Goal: Find specific page/section: Find specific page/section

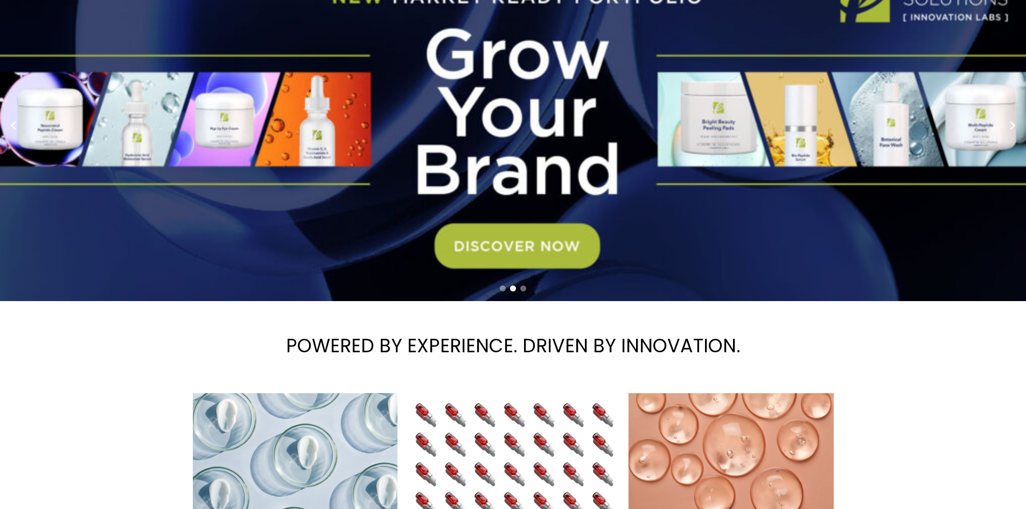
scroll to position [21, 0]
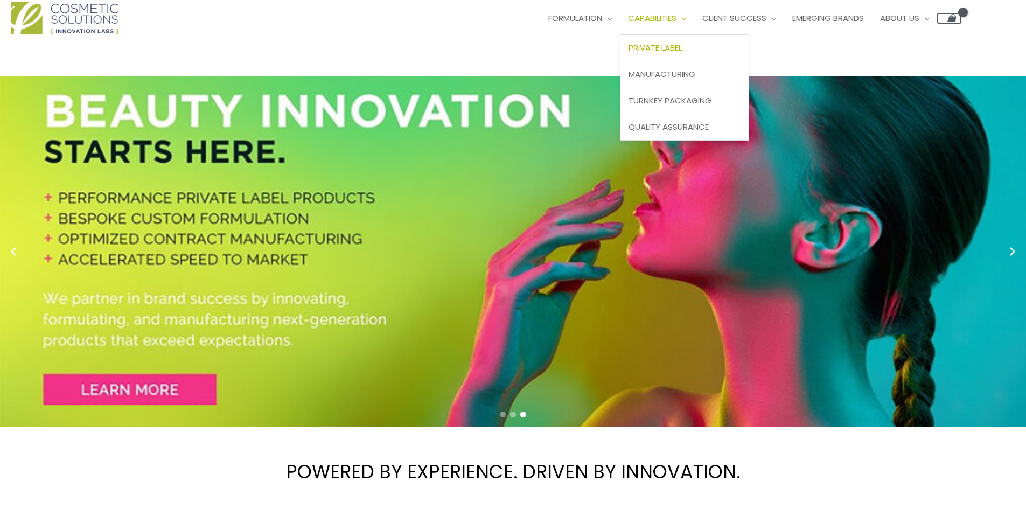
click at [628, 53] on span "Private Label" at bounding box center [654, 47] width 53 height 11
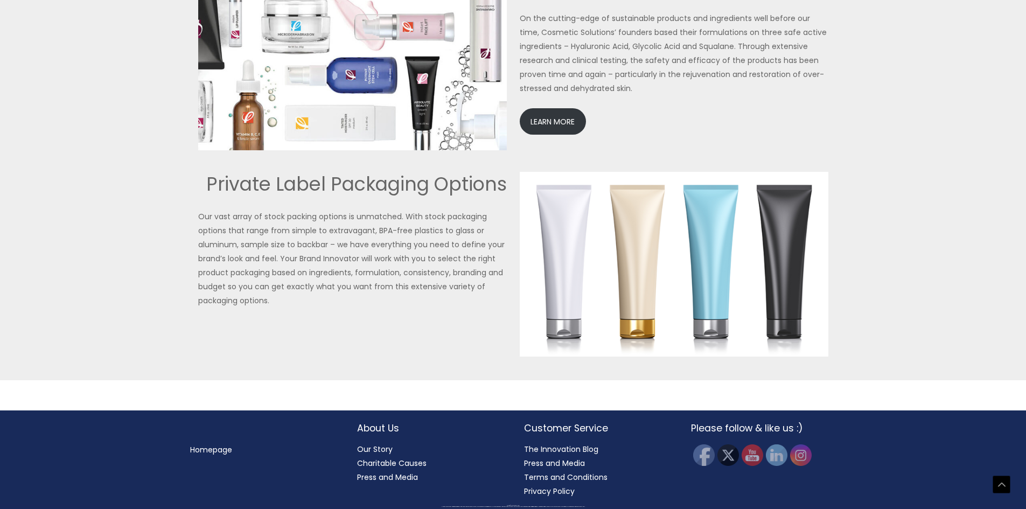
scroll to position [2662, 0]
click at [142, 245] on div at bounding box center [513, 151] width 1026 height 458
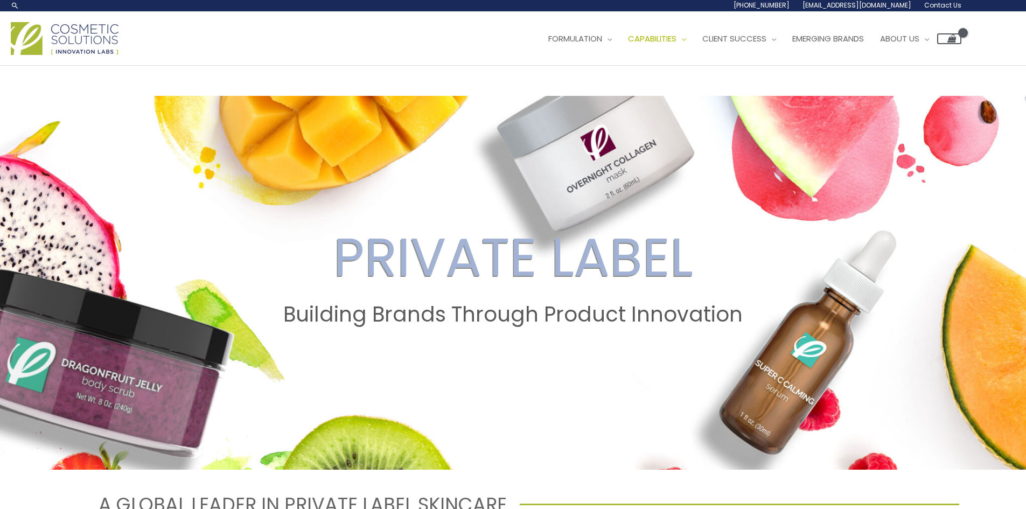
scroll to position [0, 0]
click at [792, 45] on span "Emerging Brands" at bounding box center [828, 38] width 72 height 11
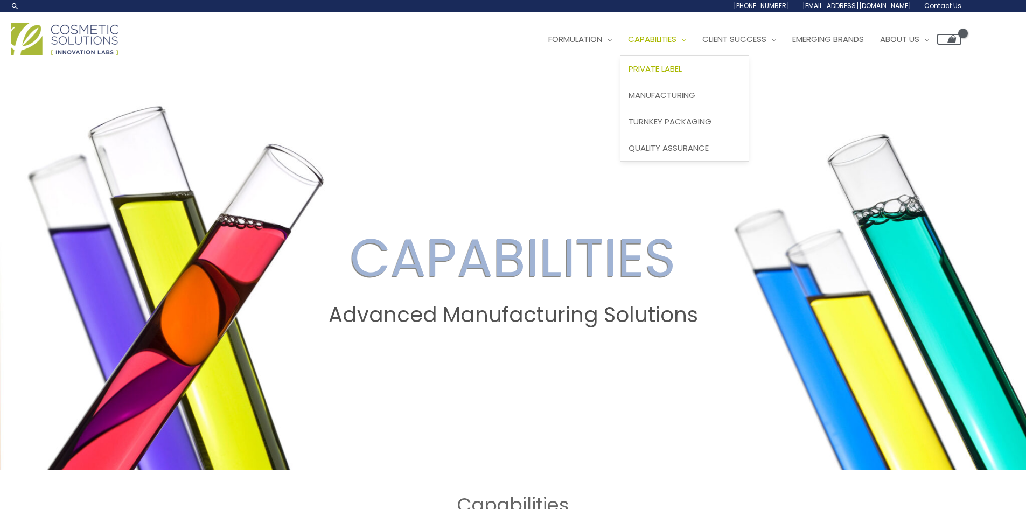
click at [628, 74] on span "Private Label" at bounding box center [654, 68] width 53 height 11
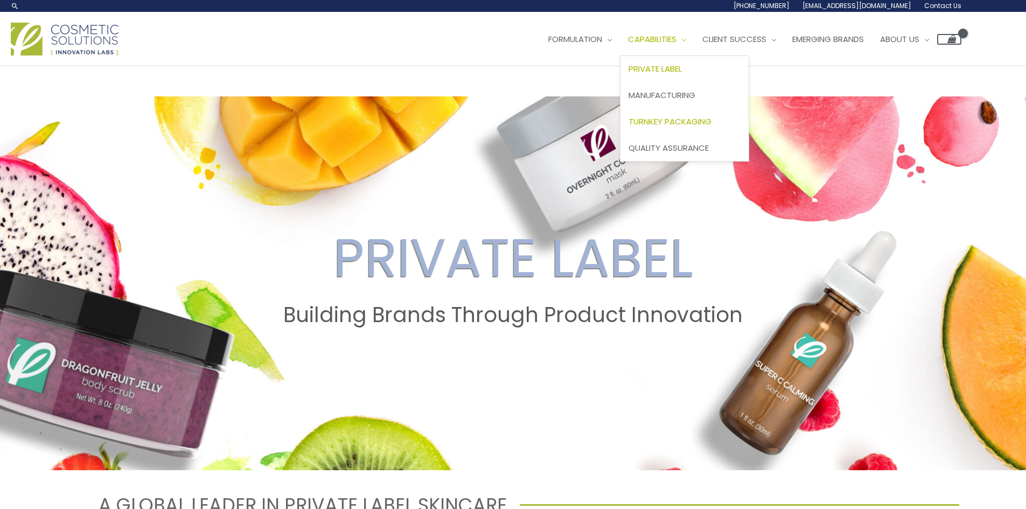
click at [628, 127] on span "Turnkey Packaging" at bounding box center [669, 121] width 83 height 11
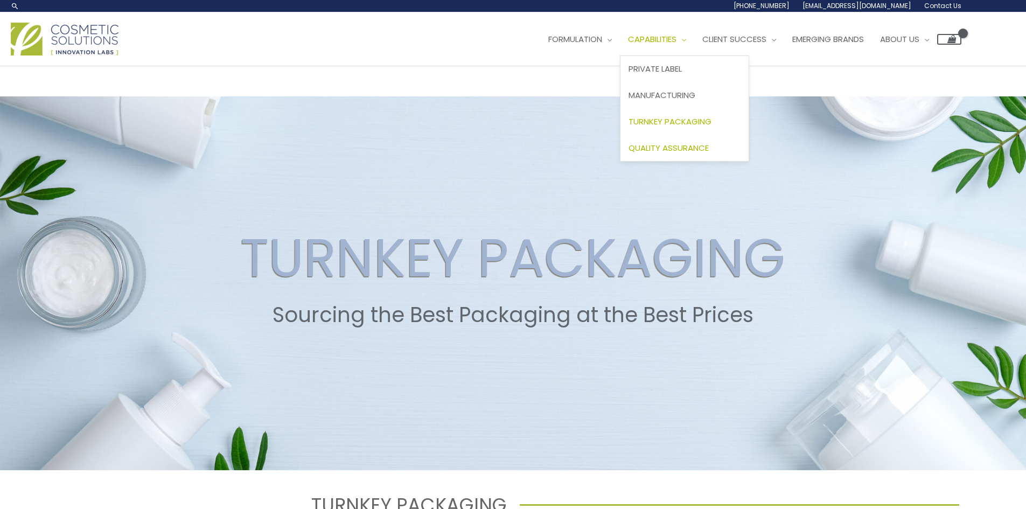
click at [628, 153] on span "Quality Assurance" at bounding box center [668, 147] width 80 height 11
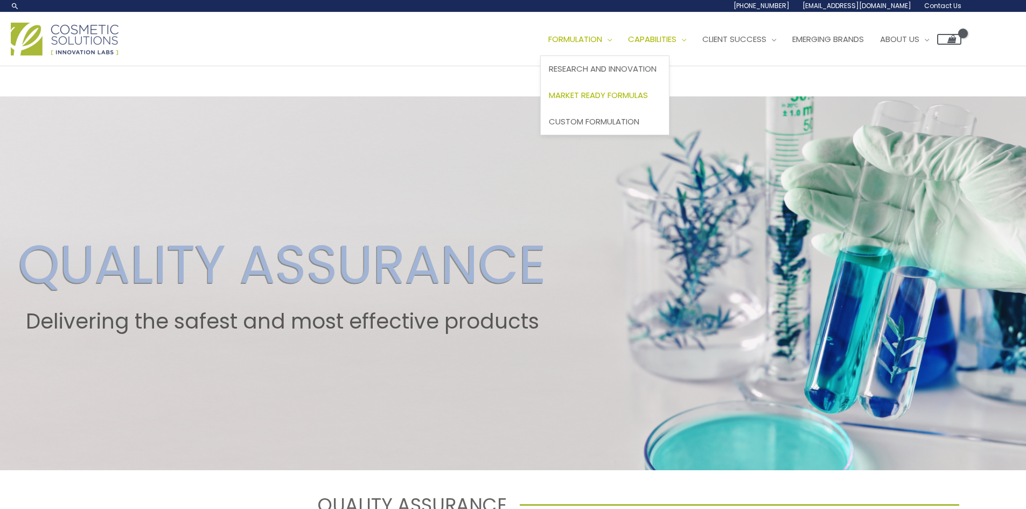
click at [549, 101] on span "Market Ready Formulas" at bounding box center [598, 94] width 99 height 11
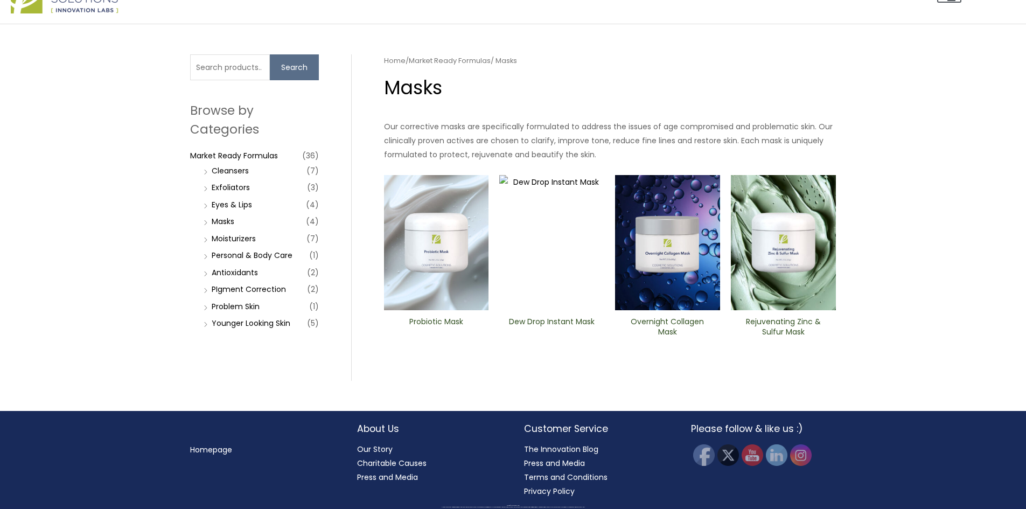
scroll to position [269, 0]
click at [241, 244] on link "Moisturizers" at bounding box center [234, 238] width 44 height 11
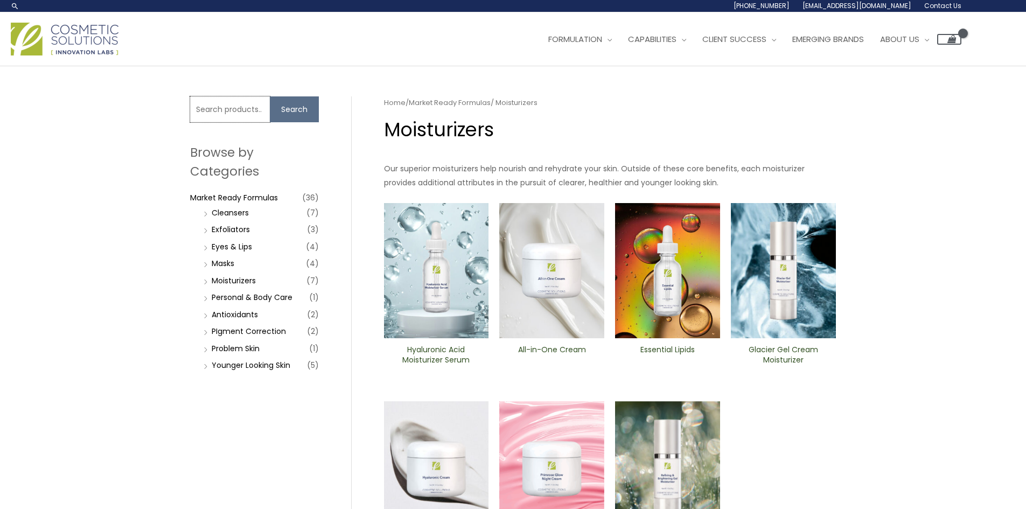
click at [253, 122] on input "Search for:" at bounding box center [230, 109] width 80 height 26
type input "녿ㄷㅅ"
click at [270, 96] on button "Search" at bounding box center [294, 109] width 49 height 26
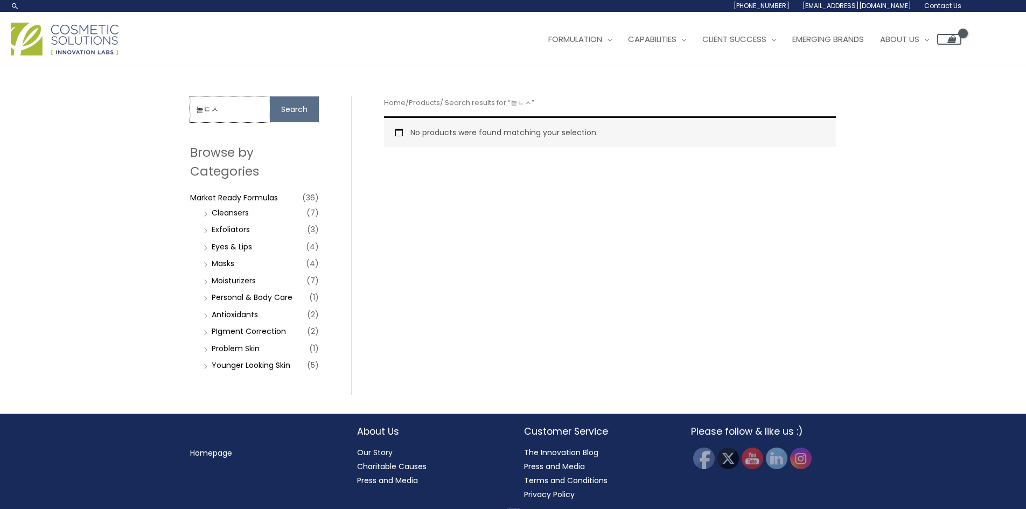
drag, startPoint x: 239, startPoint y: 114, endPoint x: 121, endPoint y: 117, distance: 117.9
click at [121, 117] on div "Search for: 녿ㄷㅅ Search Browse by Categories Market Ready Formulas (36) Cleanser…" at bounding box center [513, 239] width 1026 height 347
type input "sheet"
click at [270, 96] on button "Search" at bounding box center [294, 109] width 49 height 26
click at [212, 261] on link "Masks" at bounding box center [223, 263] width 23 height 11
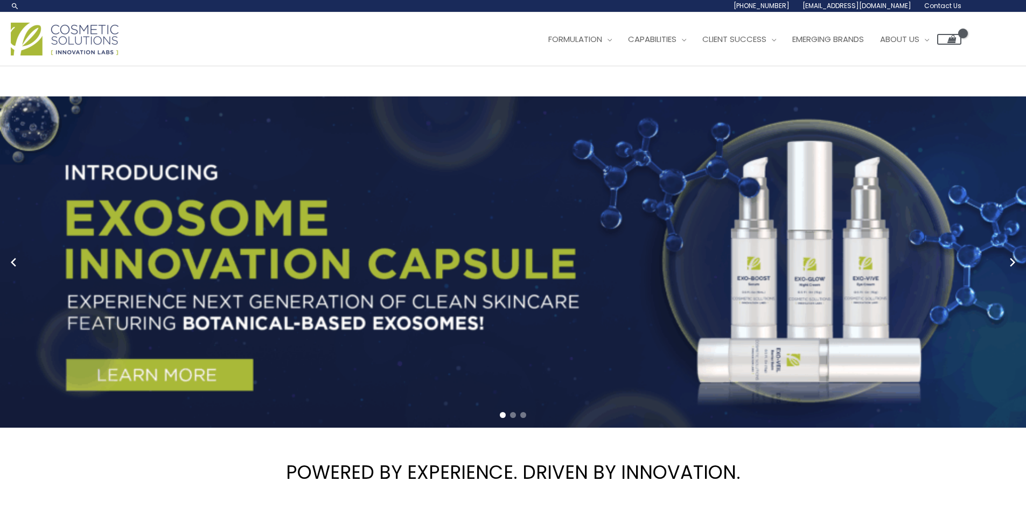
click at [0, 0] on span "Contact Us" at bounding box center [0, 0] width 0 height 0
